Goal: Task Accomplishment & Management: Use online tool/utility

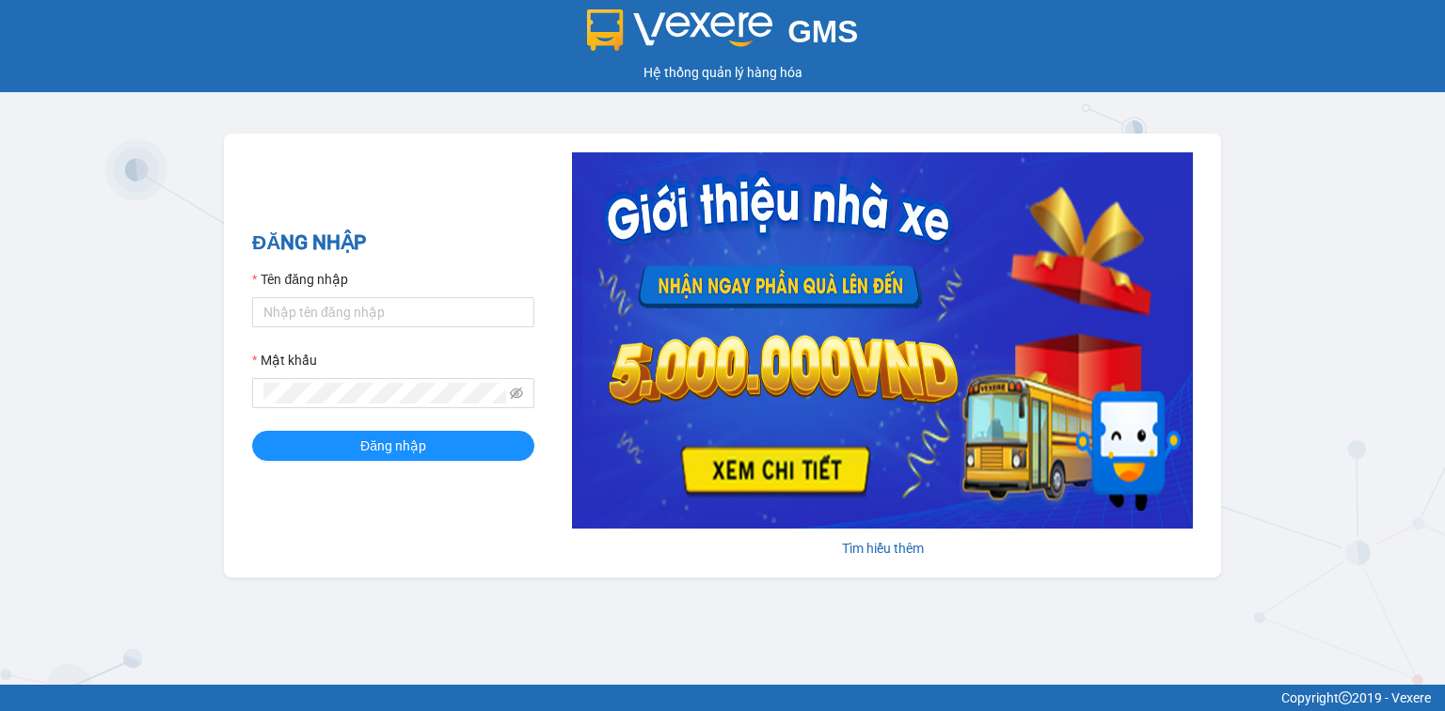
click at [413, 567] on div "ĐĂNG NHẬP Tên đăng nhập Mật khẩu Đăng nhập Tìm hiểu thêm" at bounding box center [722, 356] width 997 height 444
click at [380, 313] on input "Tên đăng nhập" at bounding box center [393, 312] width 282 height 30
type input "hocviecdn.hhg"
click at [516, 396] on icon "eye-invisible" at bounding box center [516, 393] width 13 height 13
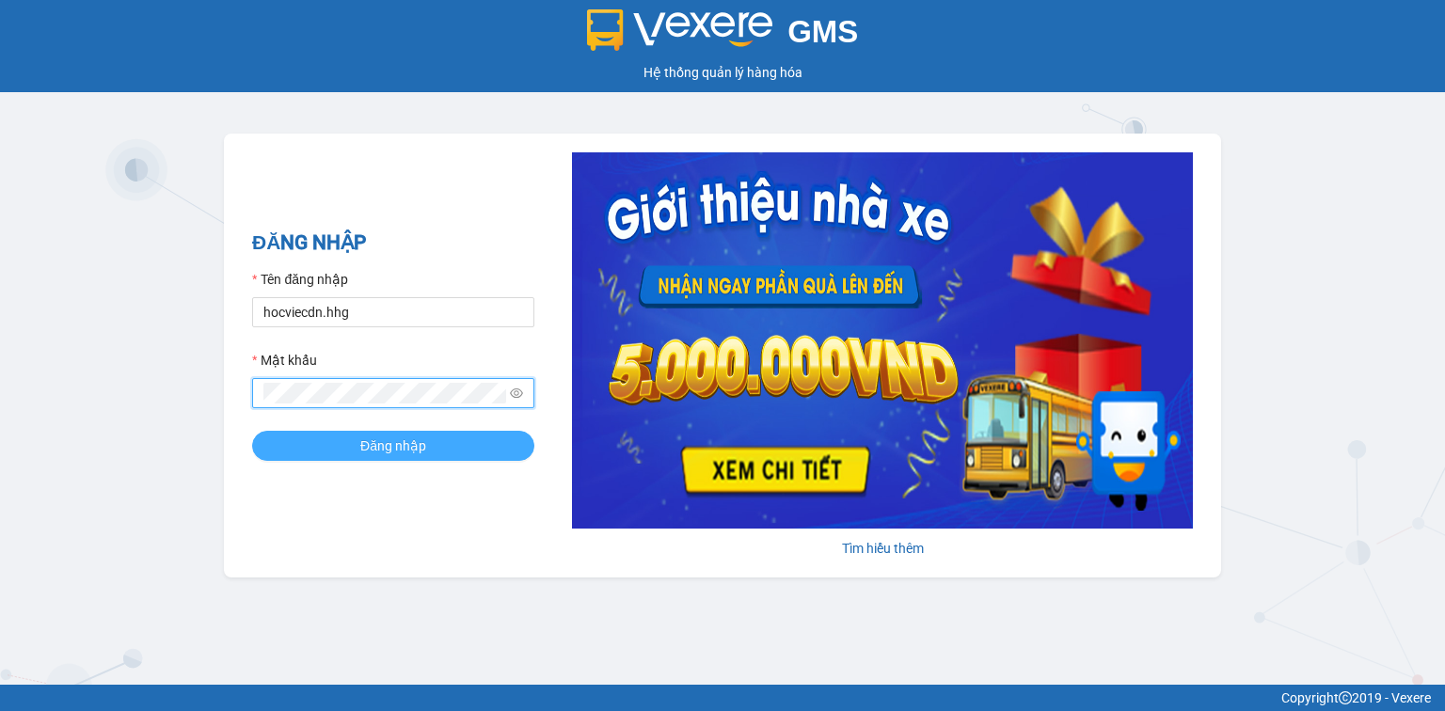
click at [438, 448] on button "Đăng nhập" at bounding box center [393, 446] width 282 height 30
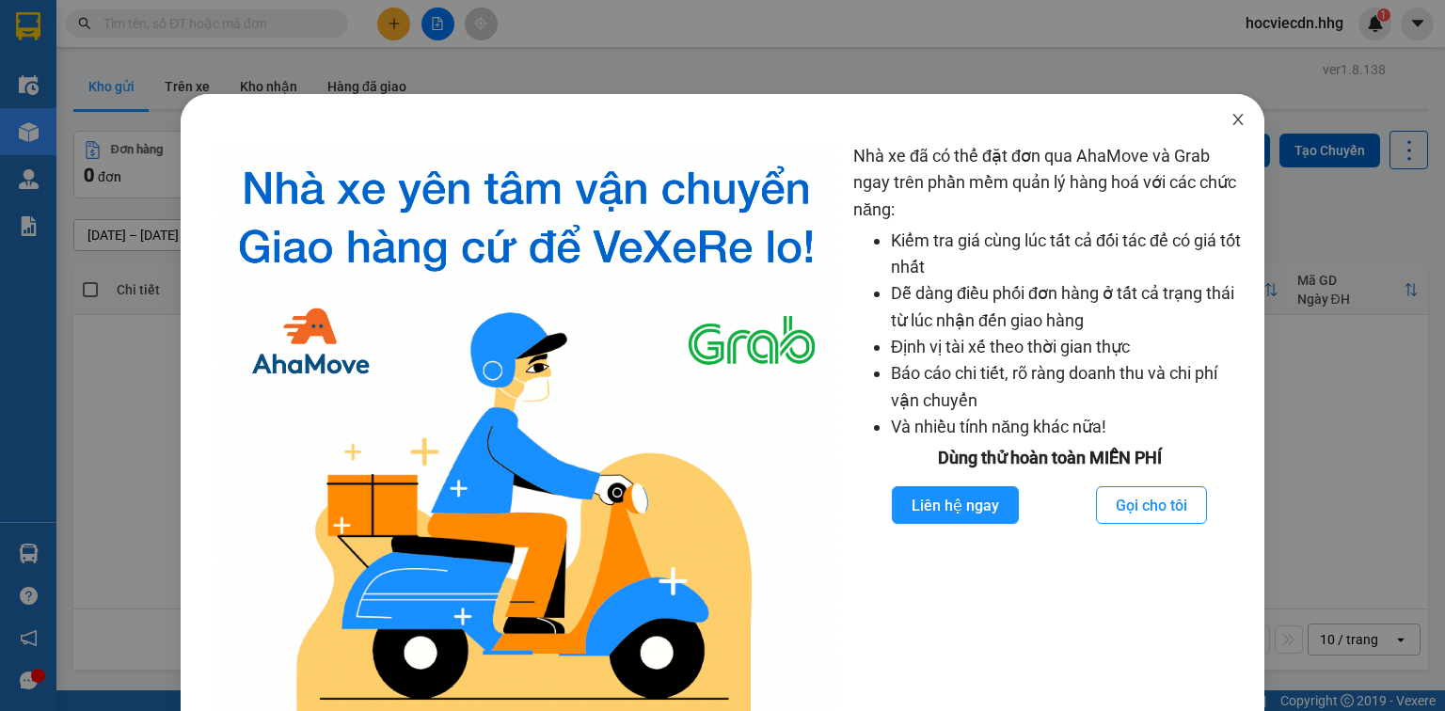
click at [1231, 119] on icon "close" at bounding box center [1238, 119] width 15 height 15
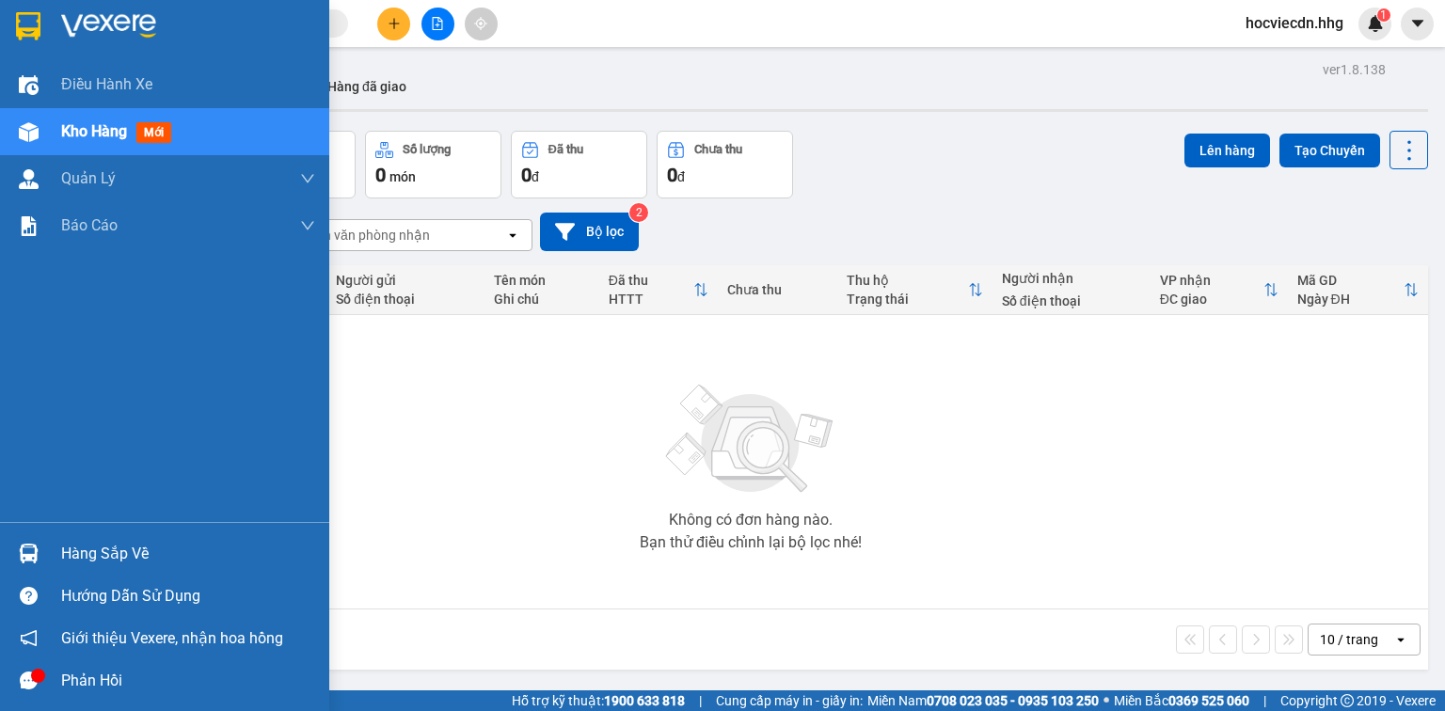
drag, startPoint x: 9, startPoint y: 547, endPoint x: 30, endPoint y: 551, distance: 21.2
click at [10, 548] on div "Hàng sắp về" at bounding box center [164, 554] width 329 height 42
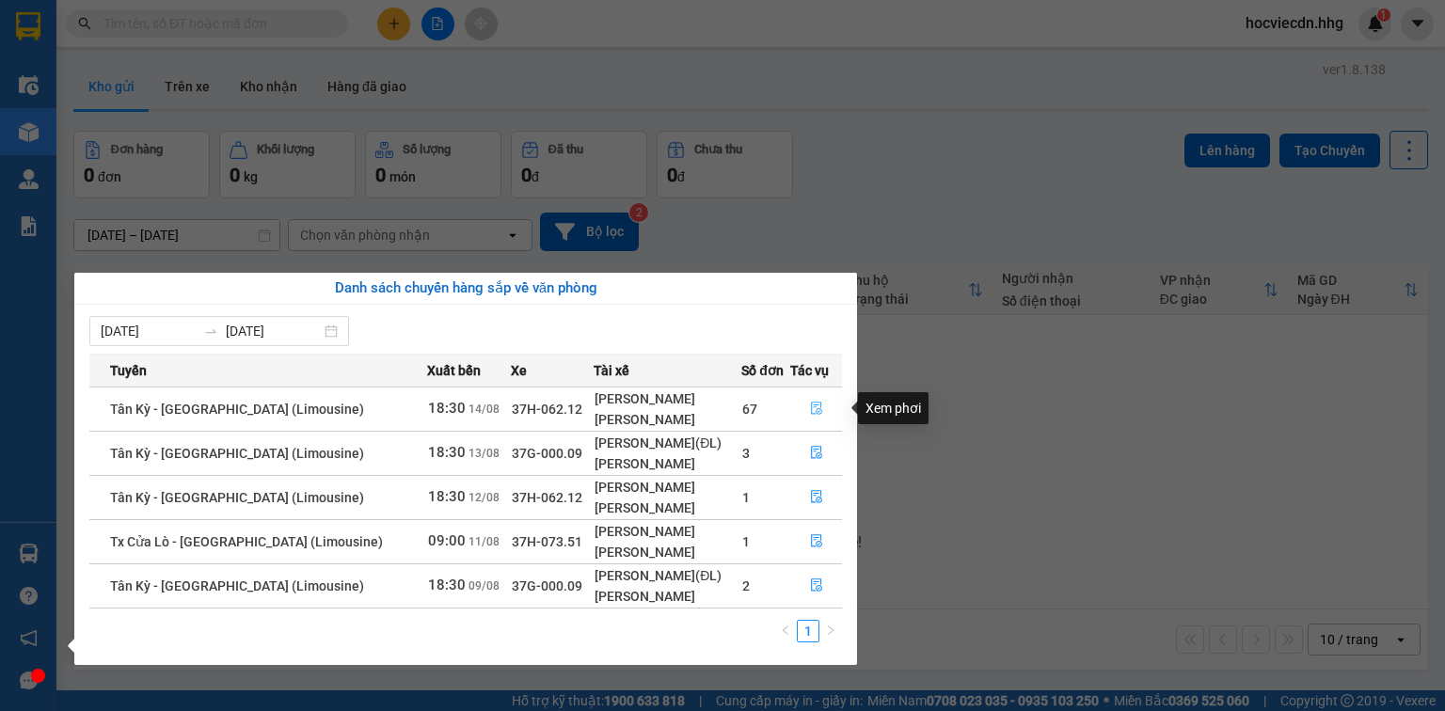
click at [810, 406] on icon "file-done" at bounding box center [816, 408] width 13 height 13
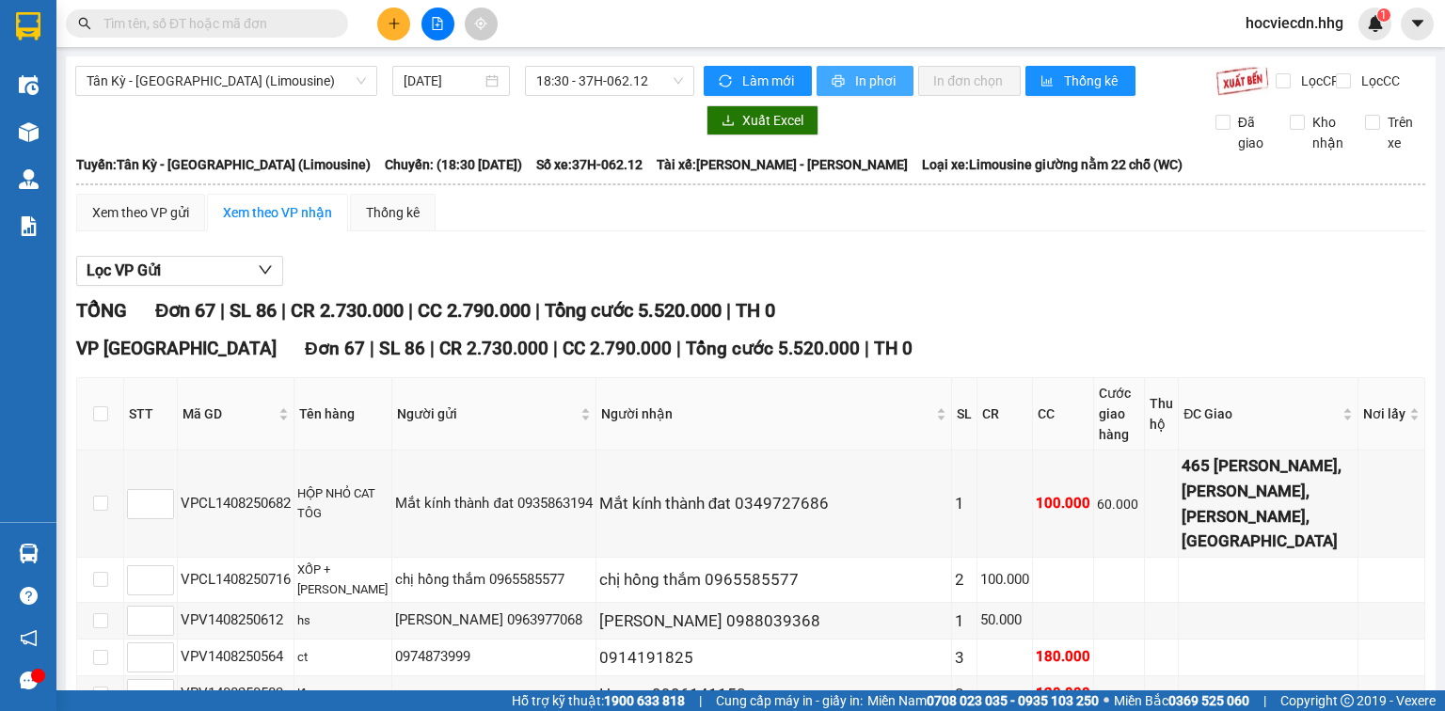
click at [862, 83] on span "In phơi" at bounding box center [876, 81] width 43 height 21
click at [873, 78] on span "In phơi" at bounding box center [876, 81] width 43 height 21
click at [321, 85] on span "Tân Kỳ - Đà Nẵng (Limousine)" at bounding box center [226, 81] width 279 height 28
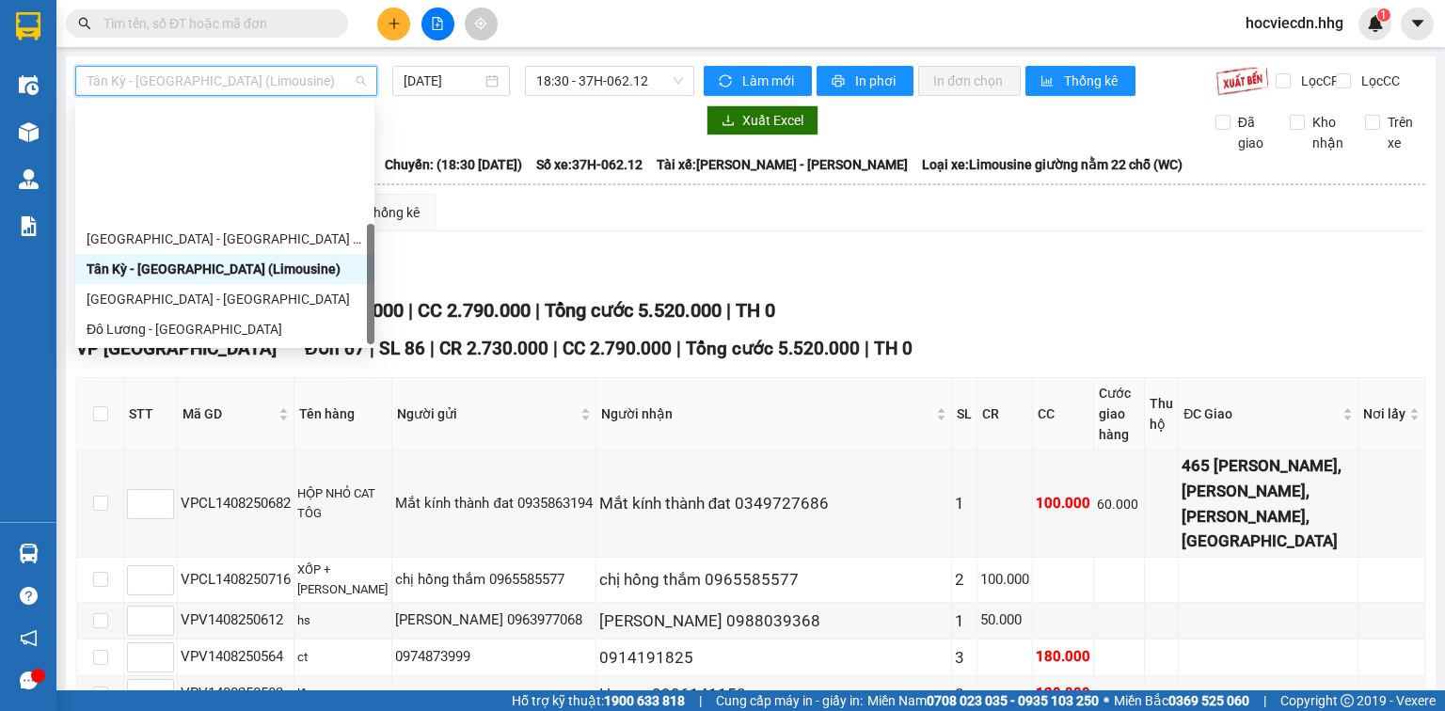
click at [135, 470] on div "Con Cuông - Quảng Ngãi" at bounding box center [225, 480] width 277 height 21
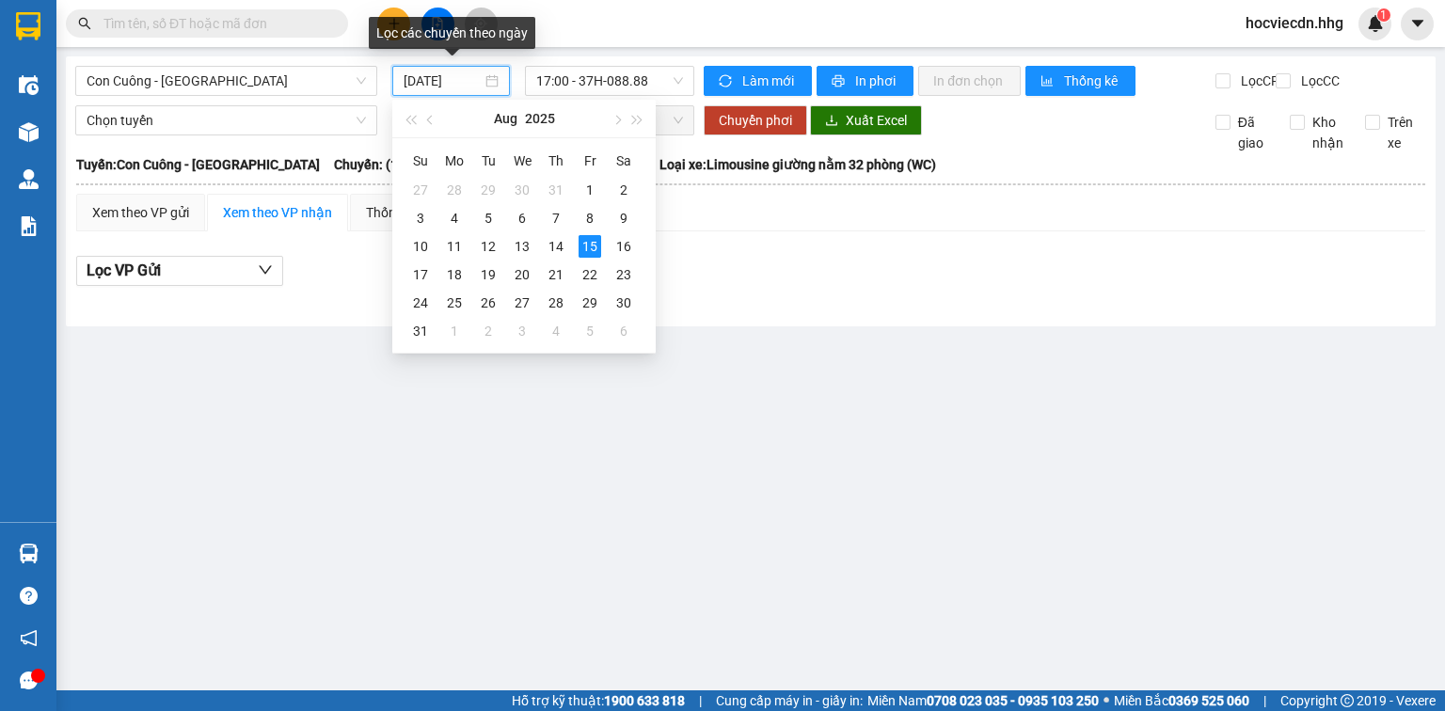
click at [470, 75] on input "15/08/2025" at bounding box center [442, 81] width 77 height 21
click at [561, 245] on div "14" at bounding box center [556, 246] width 23 height 23
type input "14/08/2025"
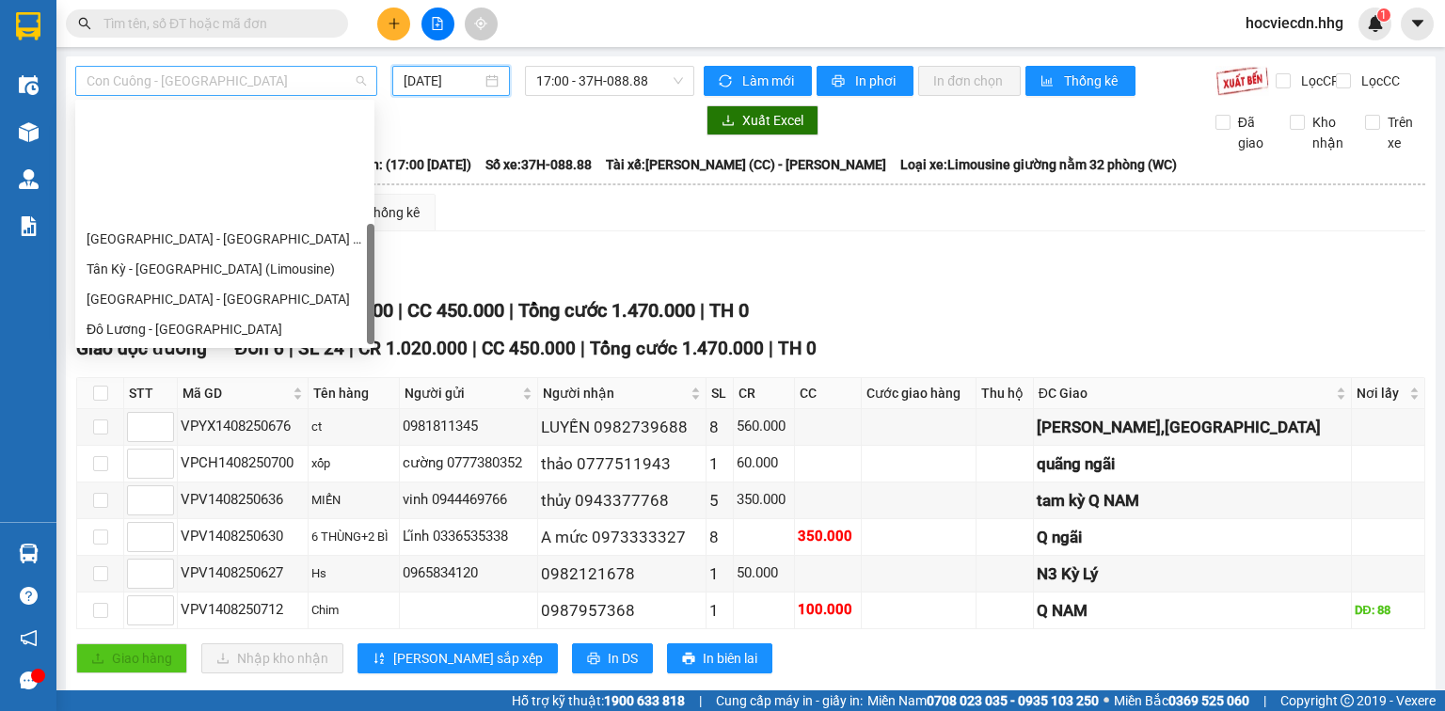
click at [286, 77] on span "Con Cuông - Quảng Ngãi" at bounding box center [226, 81] width 279 height 28
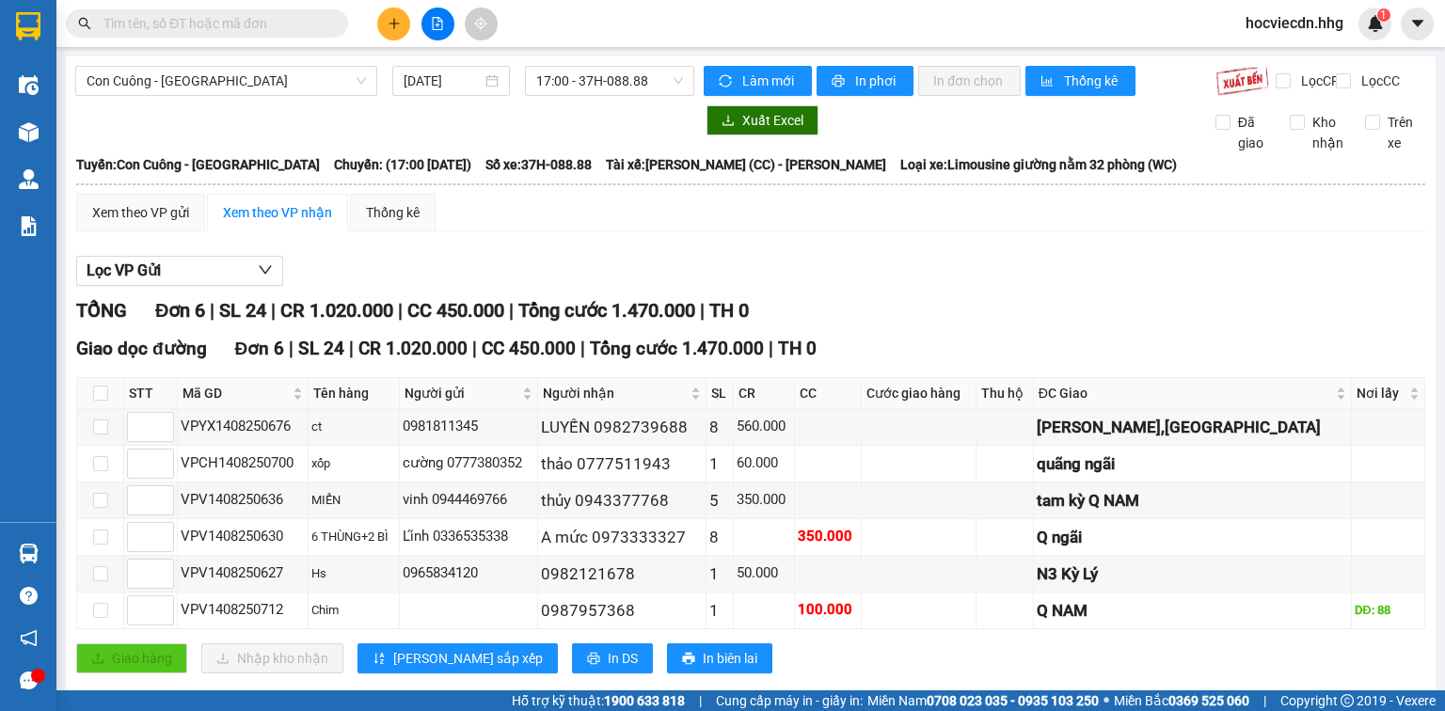
click at [913, 271] on div "Lọc VP Gửi" at bounding box center [750, 271] width 1349 height 31
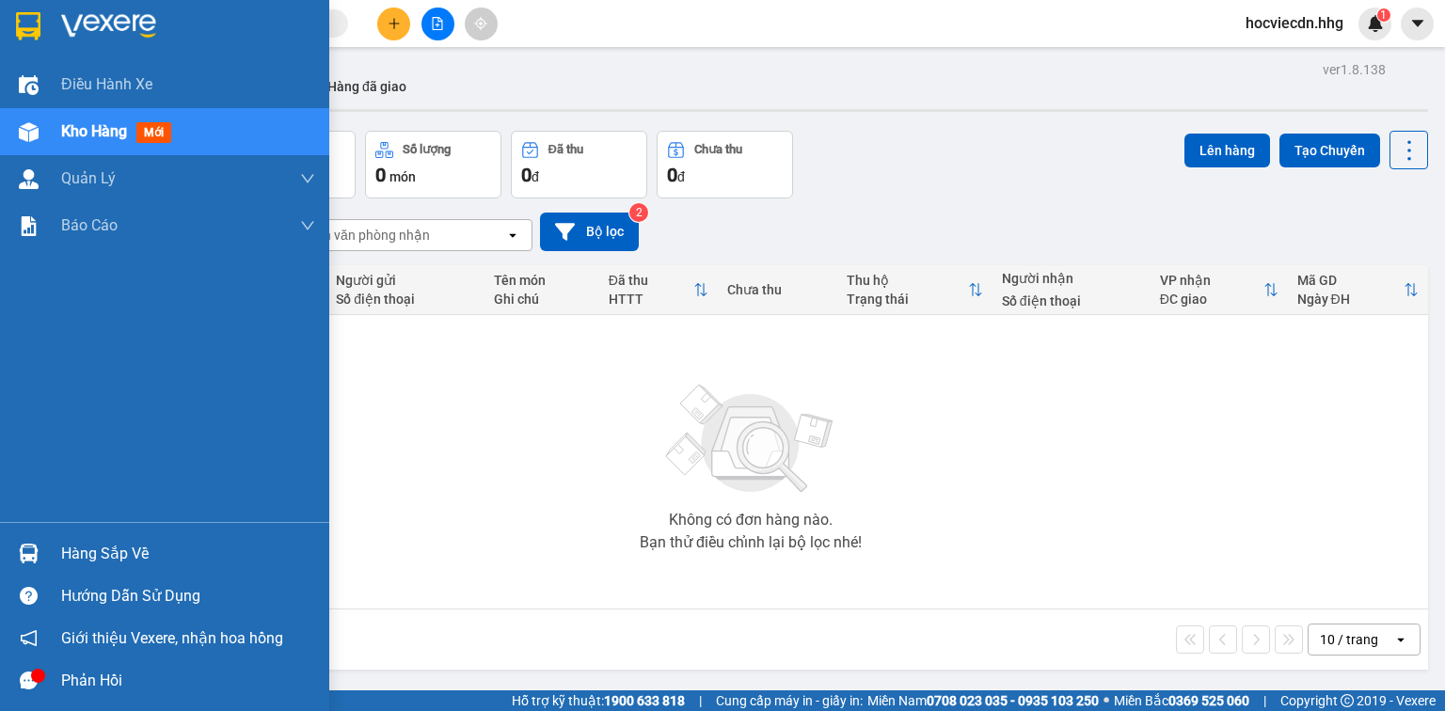
click at [34, 552] on img at bounding box center [29, 554] width 20 height 20
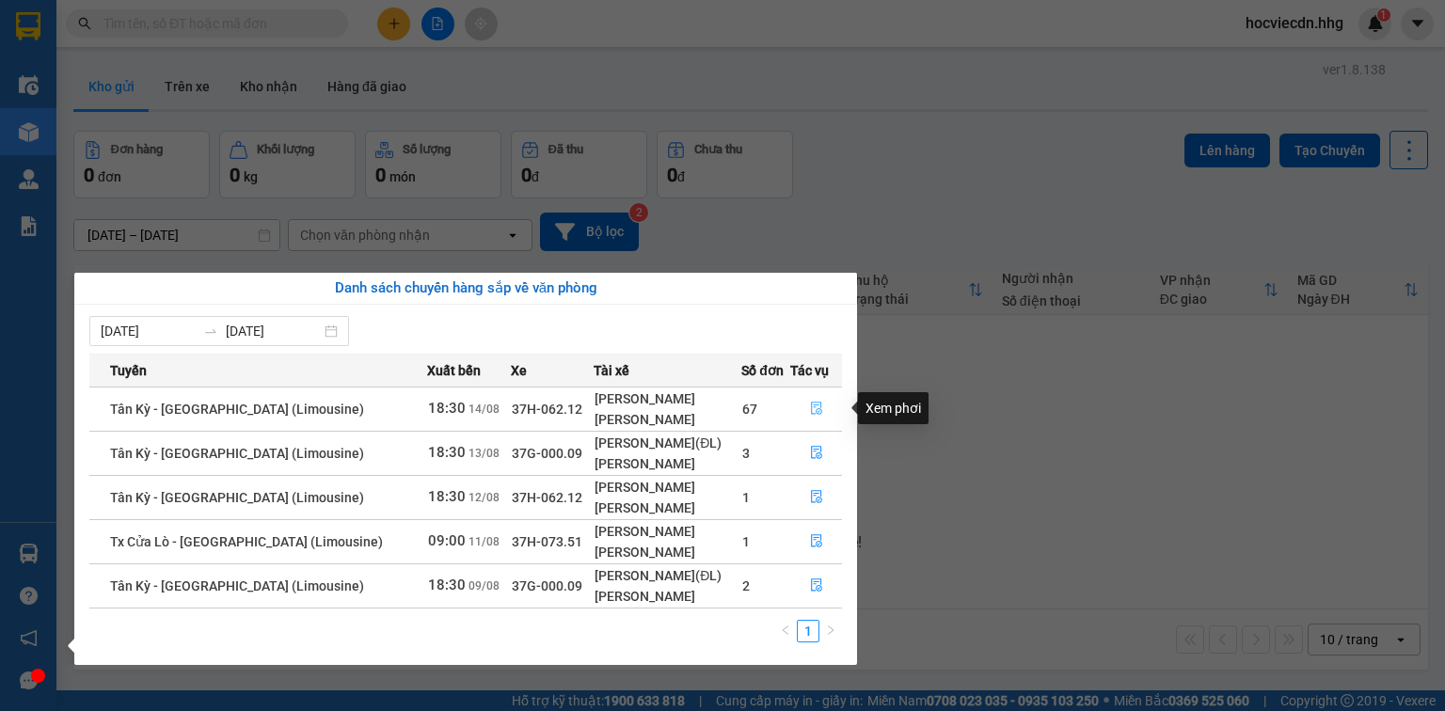
click at [813, 399] on button "button" at bounding box center [816, 409] width 50 height 30
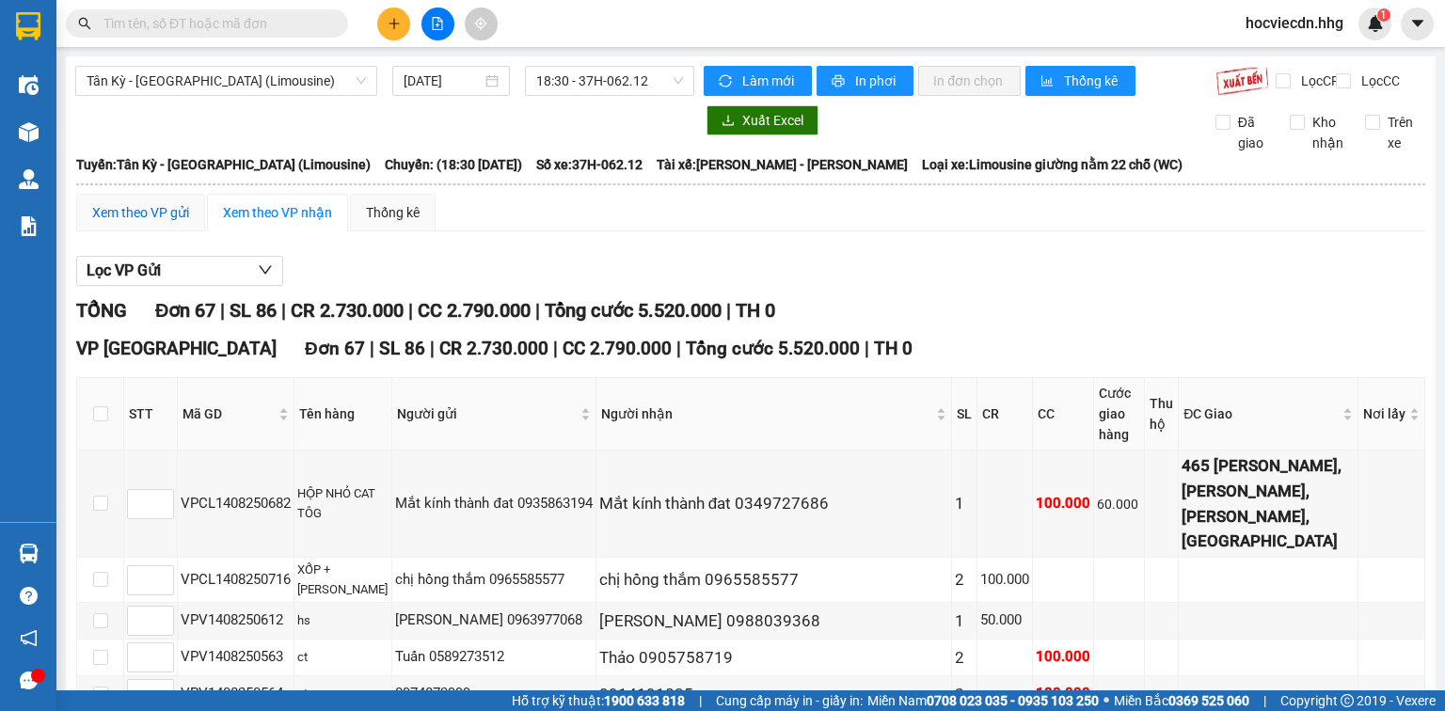
click at [176, 223] on div "Xem theo VP gửi" at bounding box center [140, 212] width 97 height 21
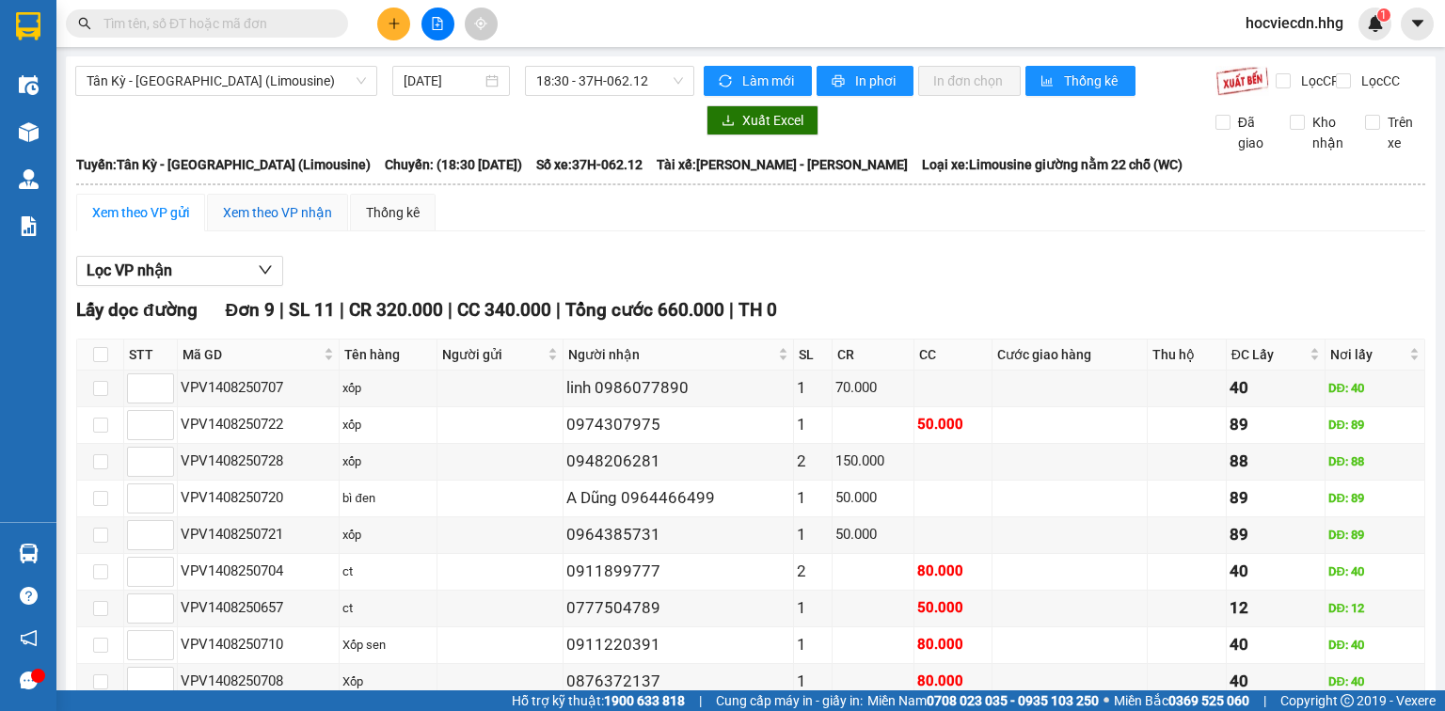
click at [302, 223] on div "Xem theo VP nhận" at bounding box center [277, 212] width 109 height 21
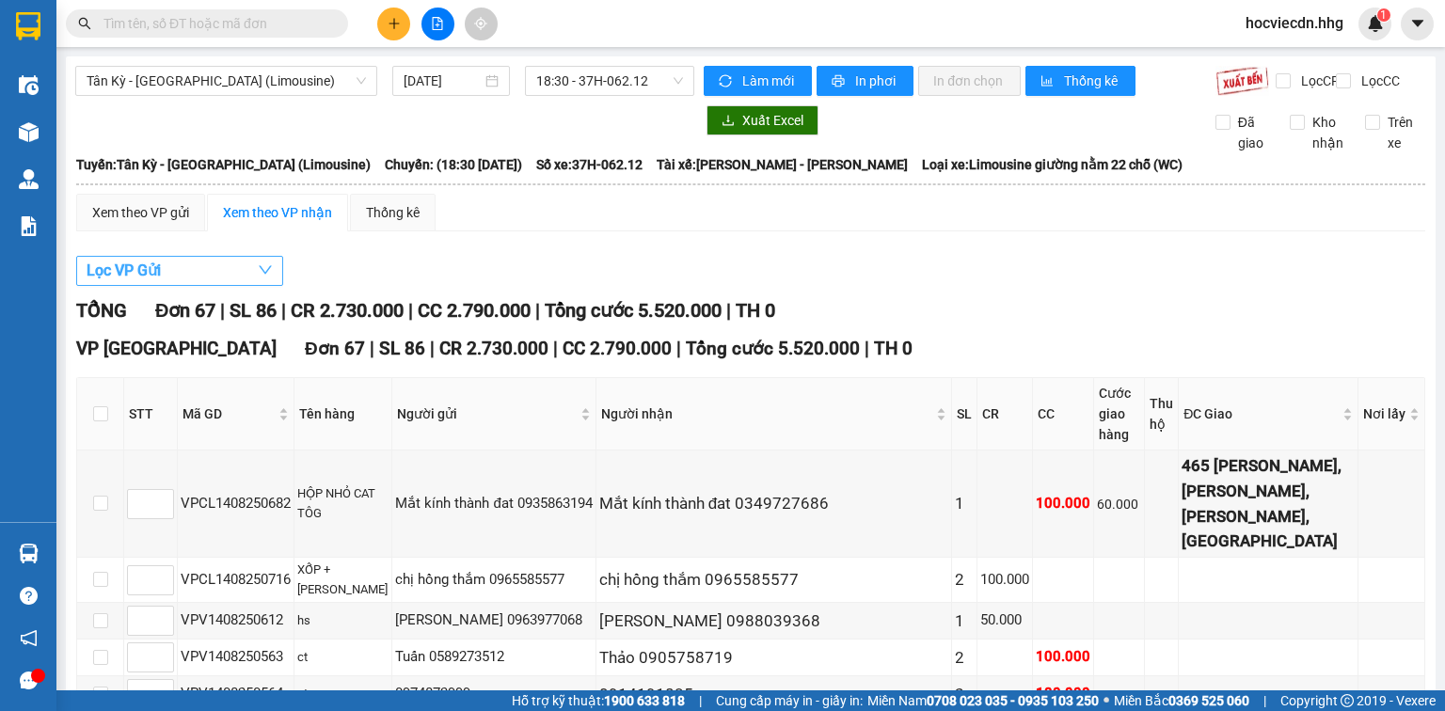
click at [252, 283] on button "Lọc VP Gửi" at bounding box center [179, 271] width 207 height 30
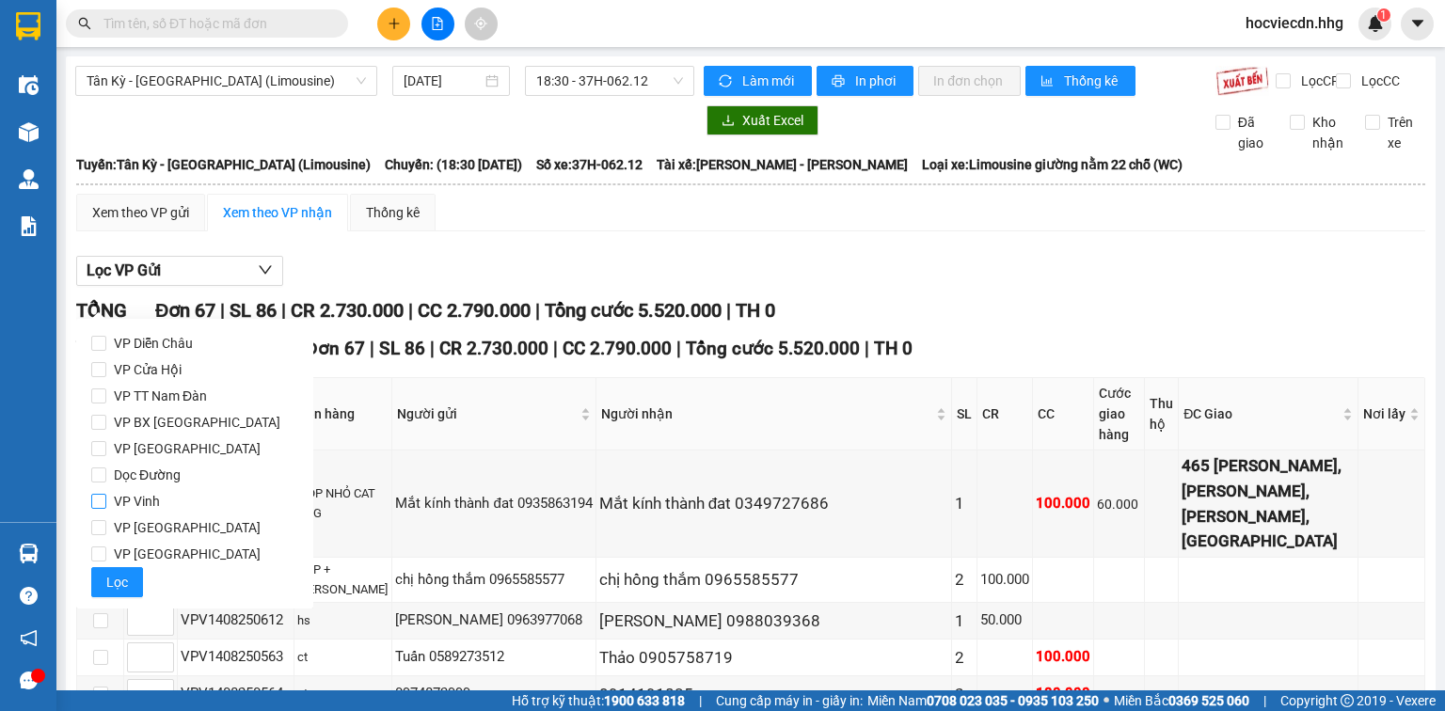
click at [148, 504] on span "VP Vinh" at bounding box center [136, 501] width 61 height 26
click at [106, 504] on input "VP Vinh" at bounding box center [98, 501] width 15 height 15
click at [148, 504] on span "VP Vinh" at bounding box center [136, 501] width 61 height 26
click at [106, 504] on input "VP Vinh" at bounding box center [98, 501] width 15 height 15
checkbox input "false"
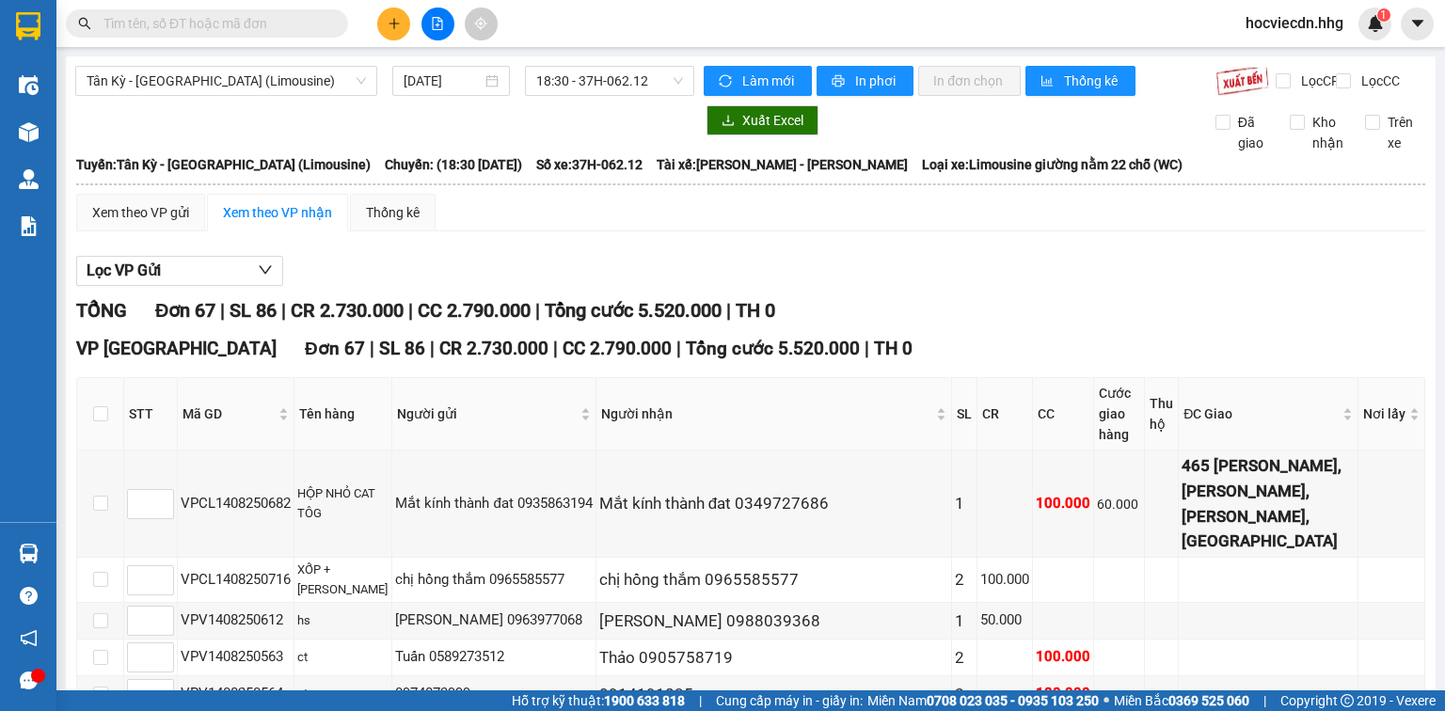
click at [217, 134] on div at bounding box center [384, 120] width 619 height 30
click at [926, 313] on div "TỔNG Đơn 67 | SL 86 | CR 2.730.000 | CC 2.790.000 | Tổng cước 5.520.000 | TH 0" at bounding box center [750, 310] width 1349 height 29
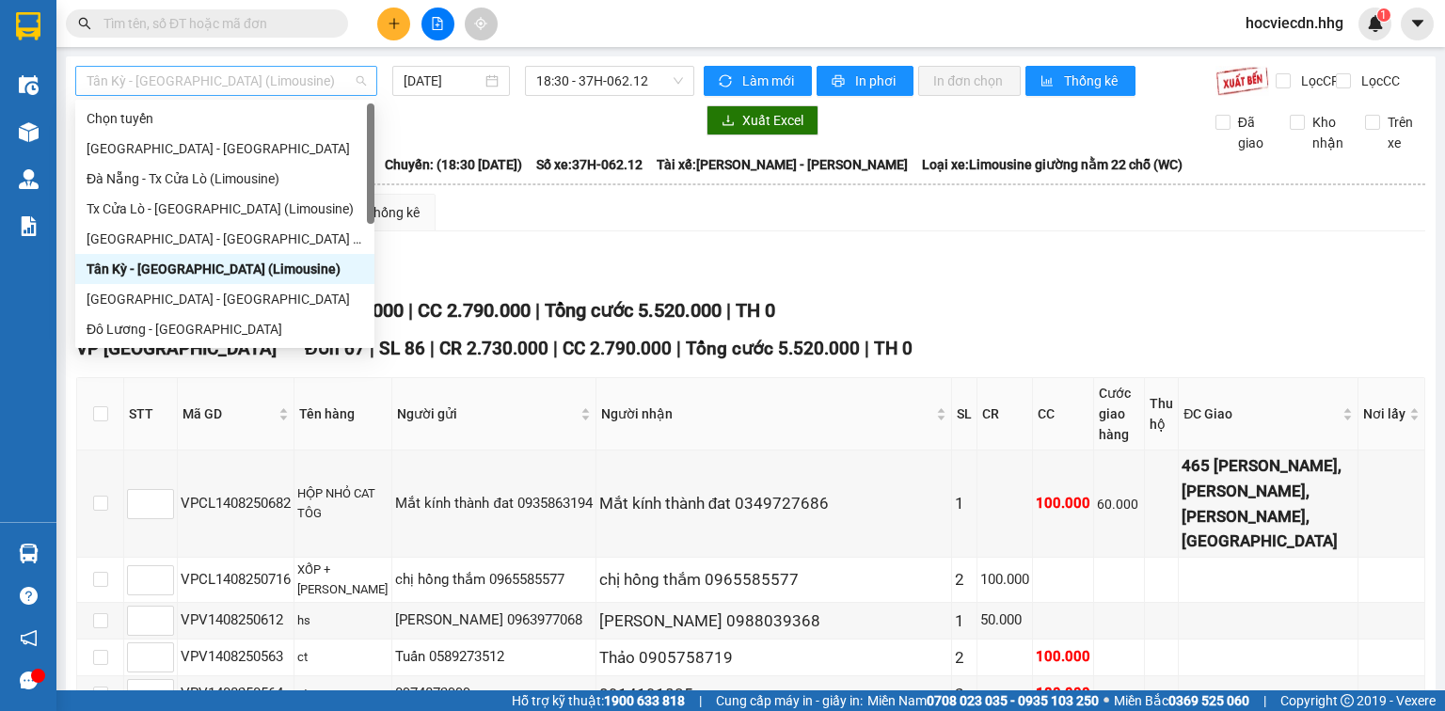
click at [279, 80] on span "Tân Kỳ - Đà Nẵng (Limousine)" at bounding box center [226, 81] width 279 height 28
click at [184, 236] on div "Đà Nẵng - Tân Kỳ (Limousine)" at bounding box center [225, 239] width 277 height 21
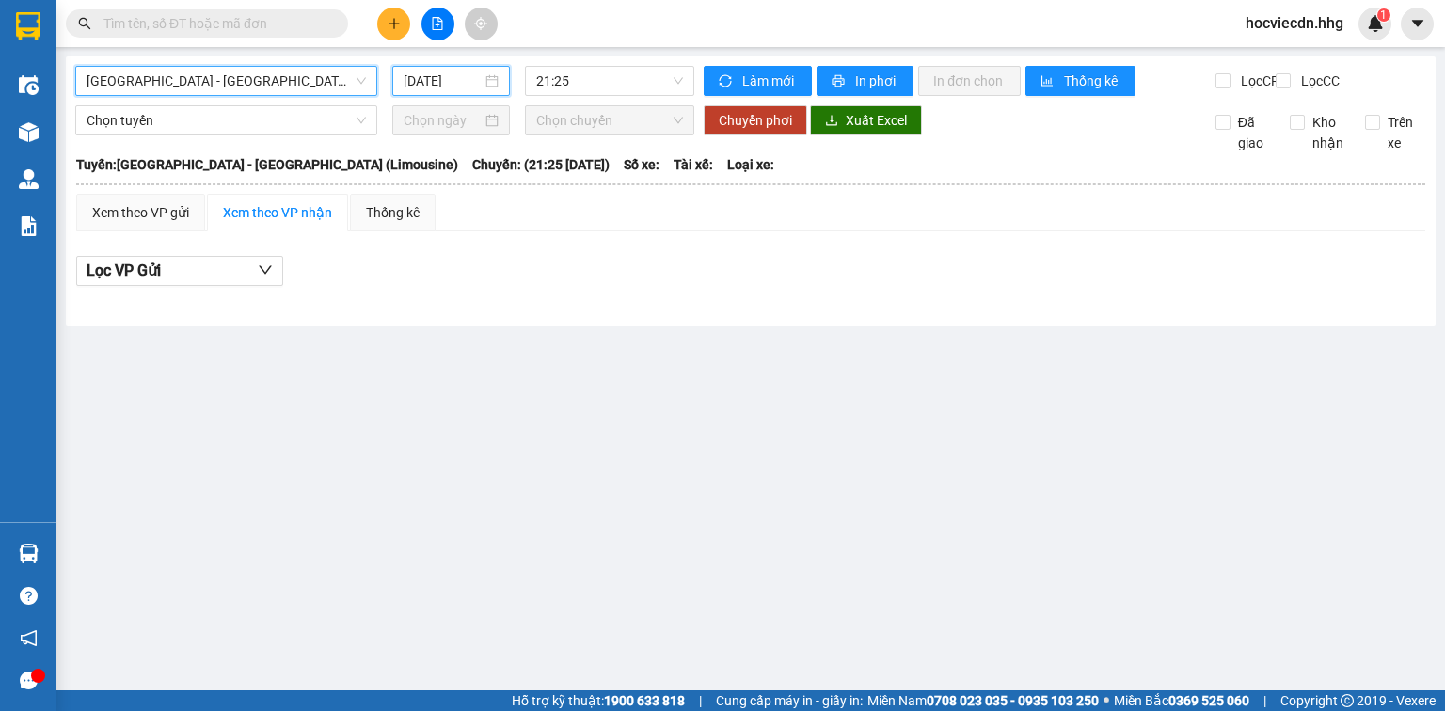
click at [475, 79] on input "15/08/2025" at bounding box center [442, 81] width 77 height 21
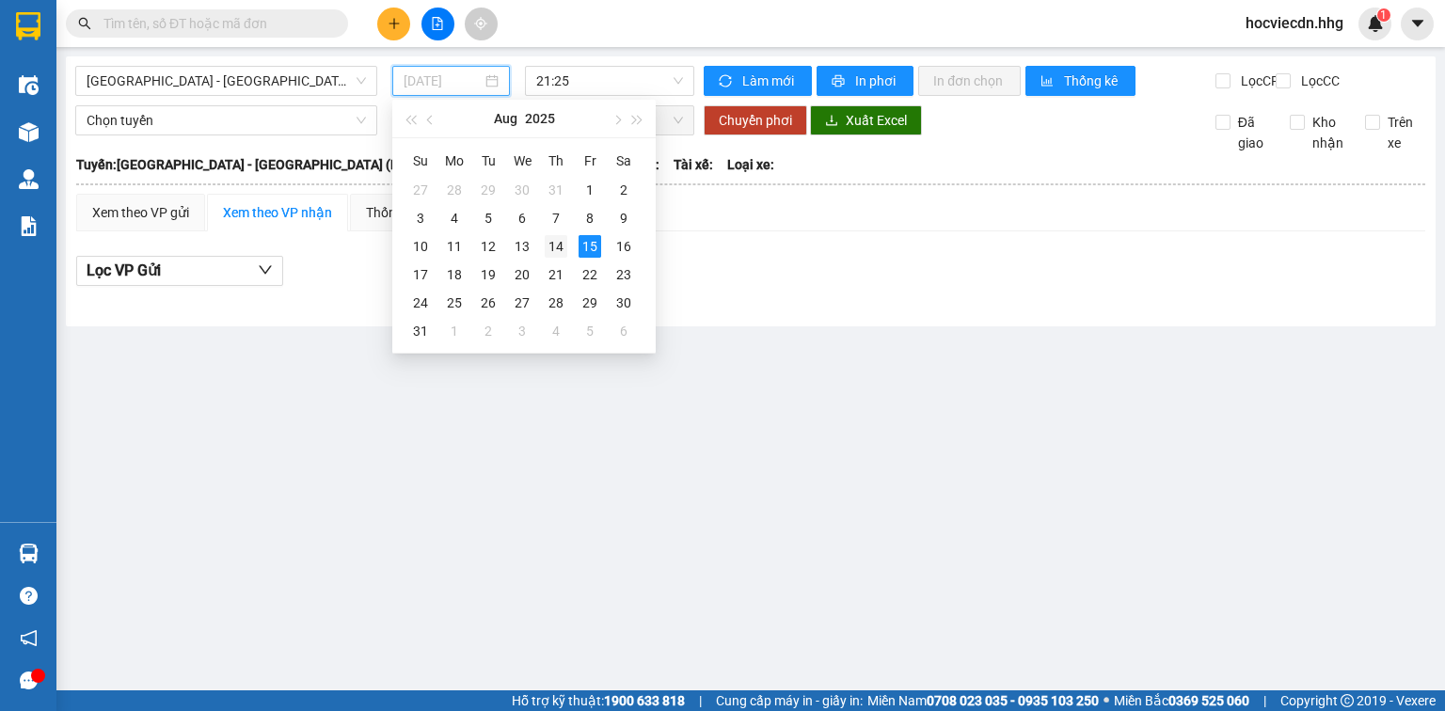
click at [561, 247] on div "14" at bounding box center [556, 246] width 23 height 23
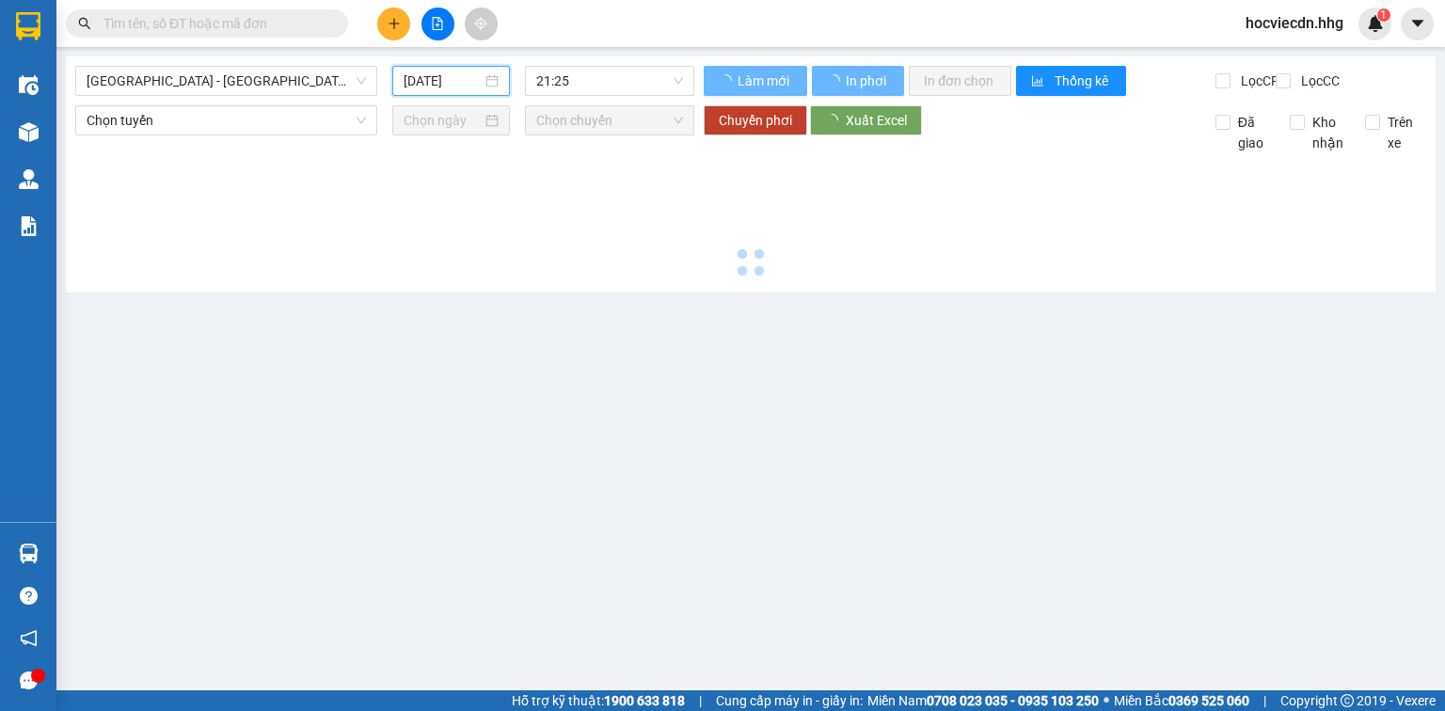
type input "14/08/2025"
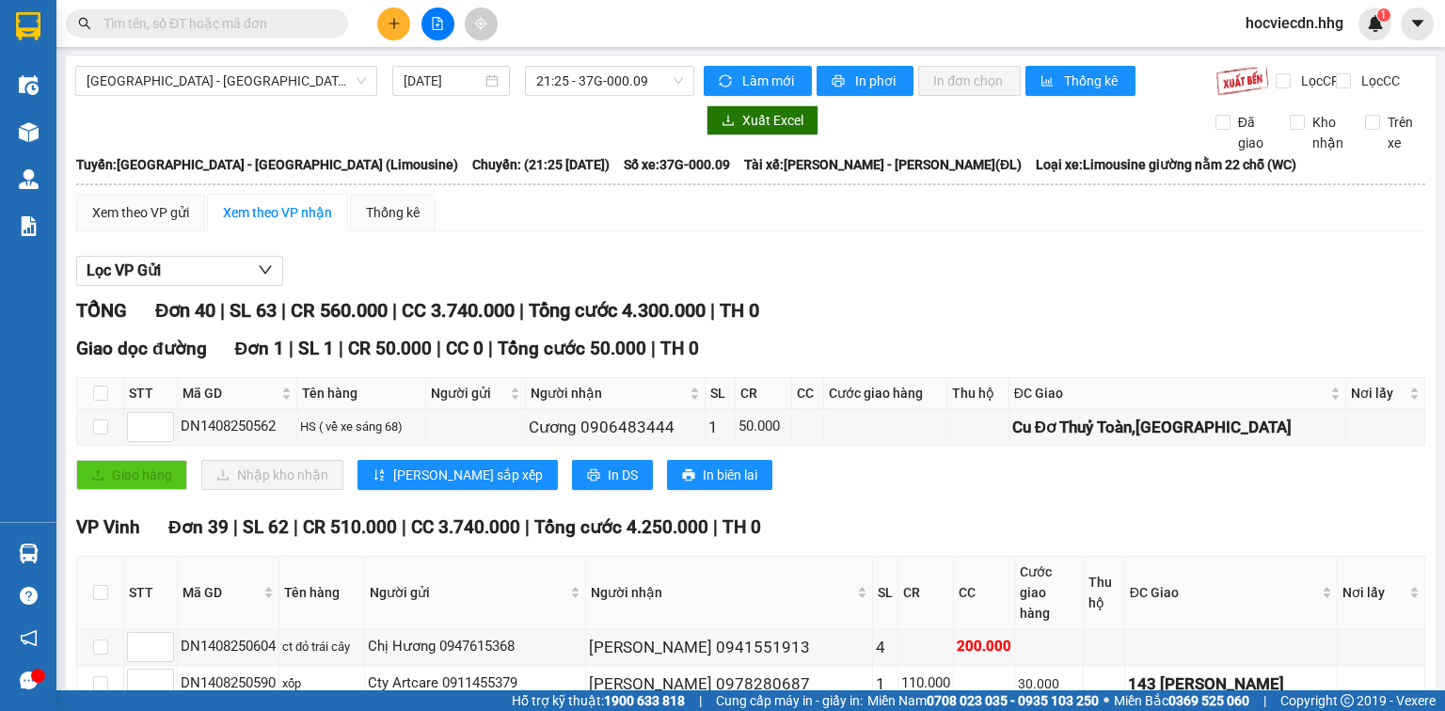
drag, startPoint x: 1015, startPoint y: 573, endPoint x: 973, endPoint y: 625, distance: 66.9
click at [324, 78] on span "Đà Nẵng - Tân Kỳ (Limousine)" at bounding box center [226, 81] width 279 height 28
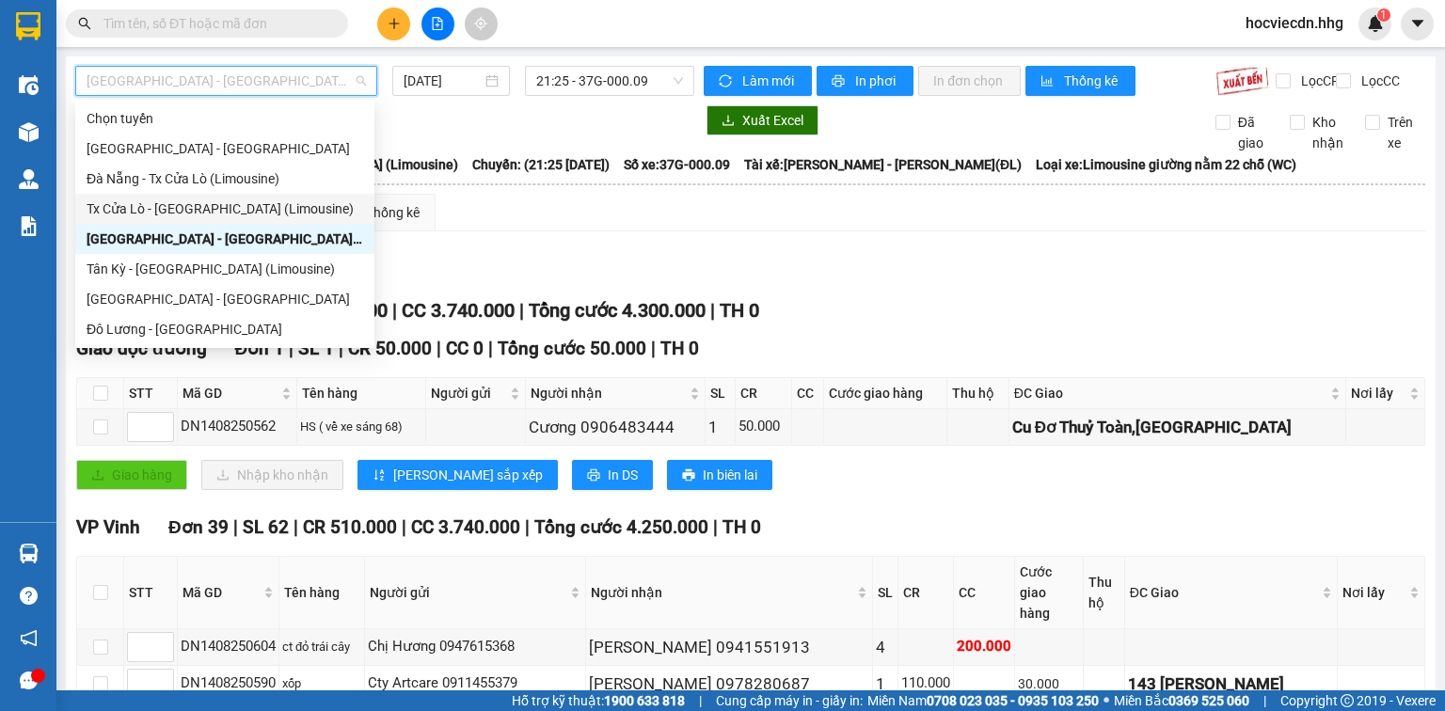
click at [156, 204] on div "Tx Cửa Lò - Đà Nẵng (Limousine)" at bounding box center [225, 209] width 277 height 21
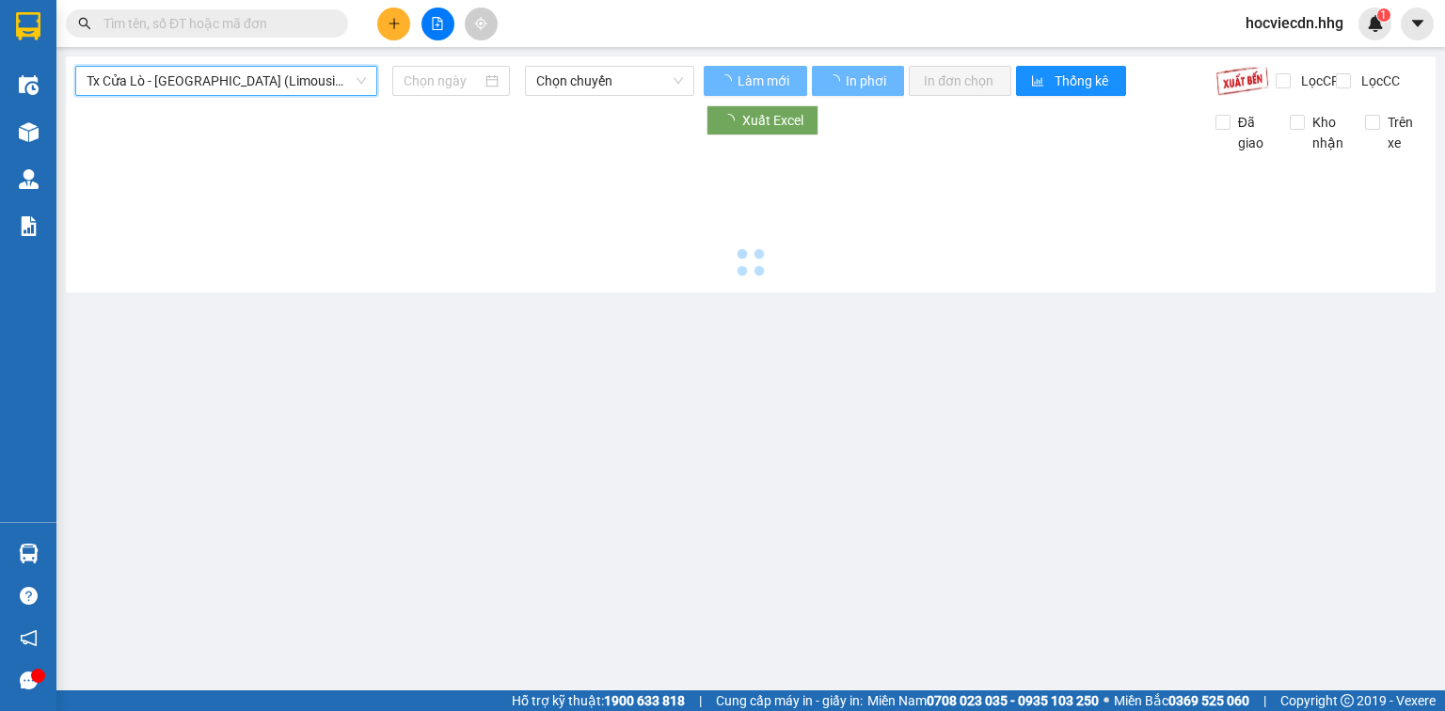
type input "15/08/2025"
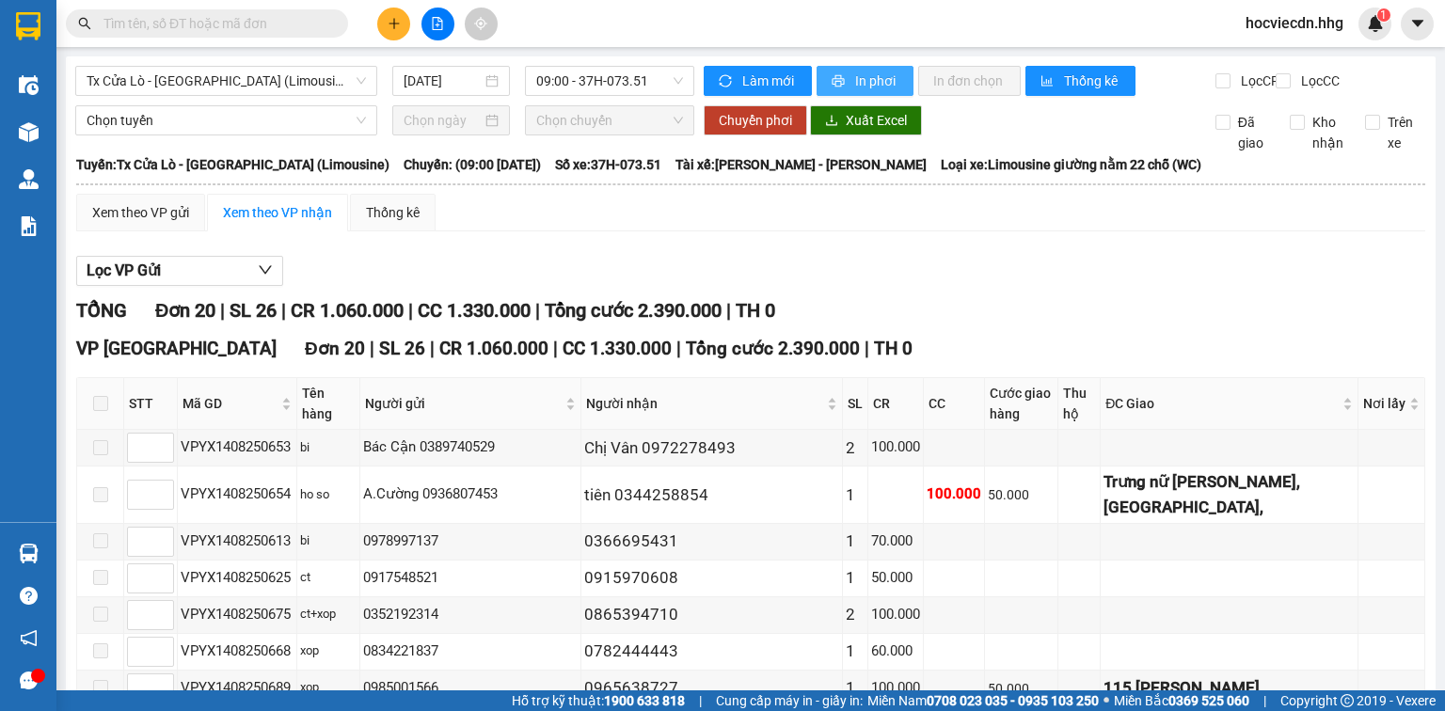
click at [861, 85] on span "In phơi" at bounding box center [876, 81] width 43 height 21
click at [861, 83] on span "In phơi" at bounding box center [876, 81] width 43 height 21
